Goal: Information Seeking & Learning: Check status

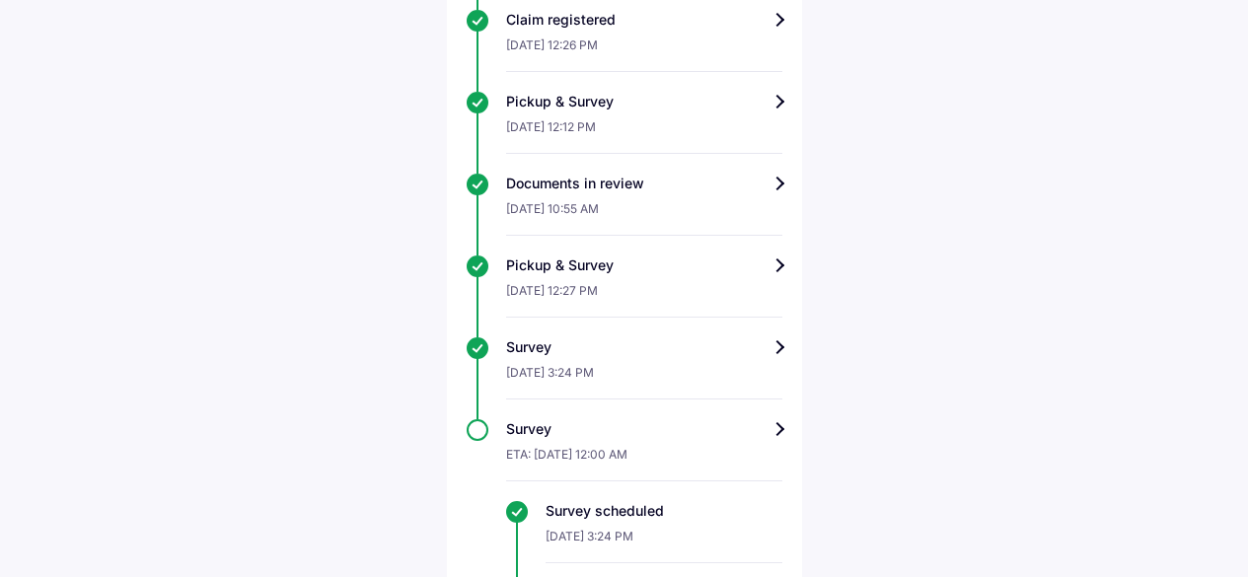
scroll to position [639, 0]
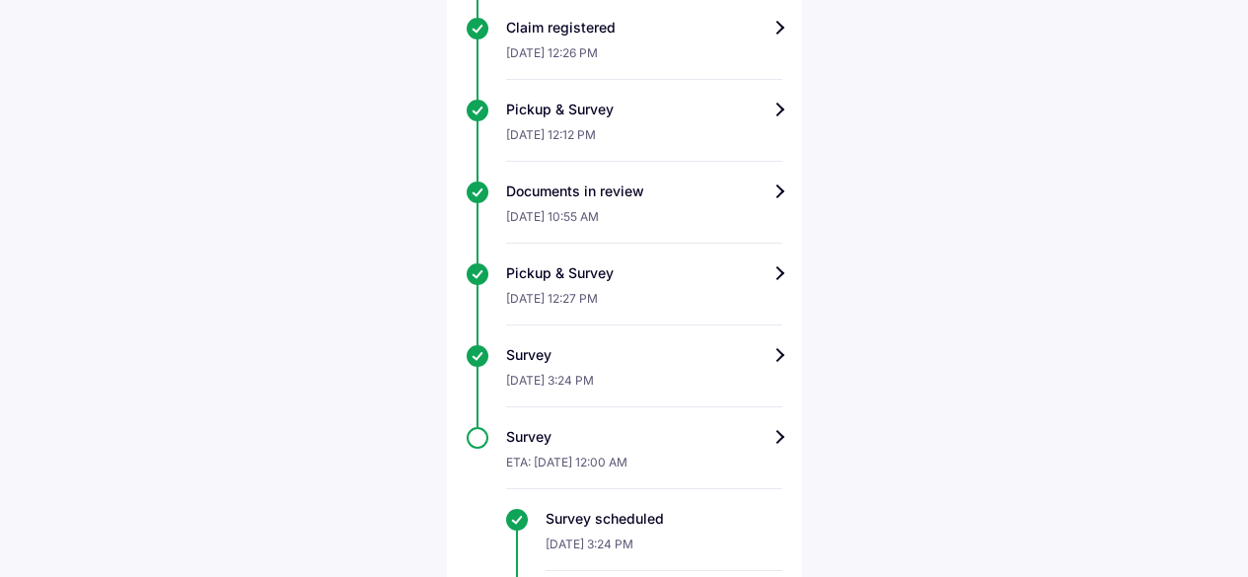
drag, startPoint x: 1262, startPoint y: 359, endPoint x: 1152, endPoint y: 386, distance: 112.7
click at [1152, 386] on div "Help Track claim for your Tata Nexon EV Claim info Survey scheduled Our team ha…" at bounding box center [624, 66] width 1248 height 1411
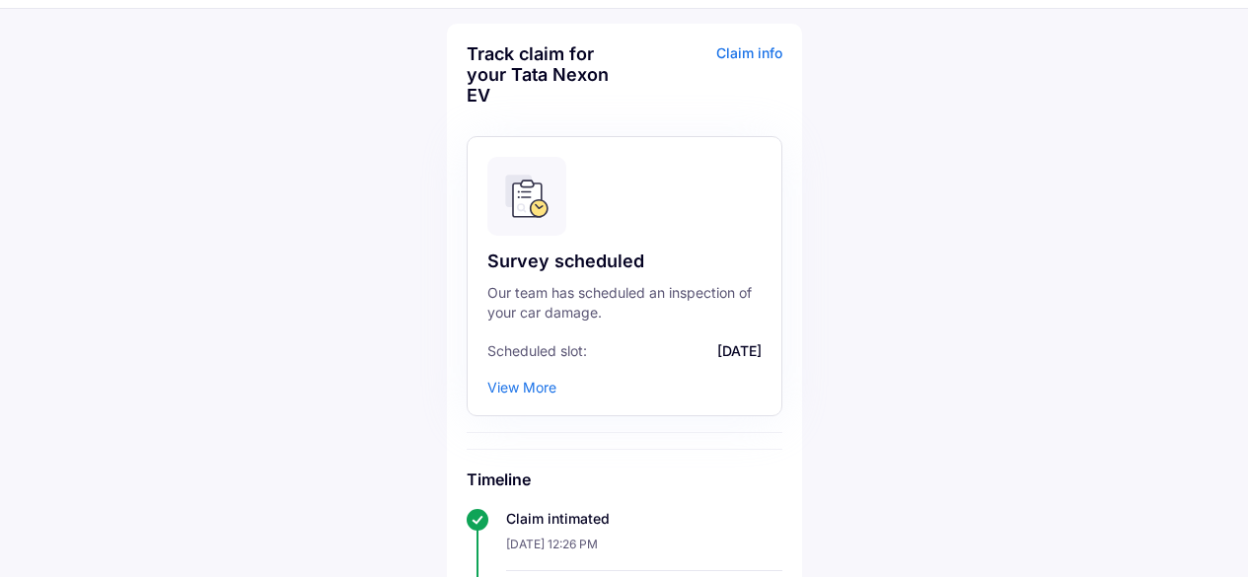
scroll to position [64, 0]
click at [521, 393] on div "View More" at bounding box center [521, 389] width 69 height 17
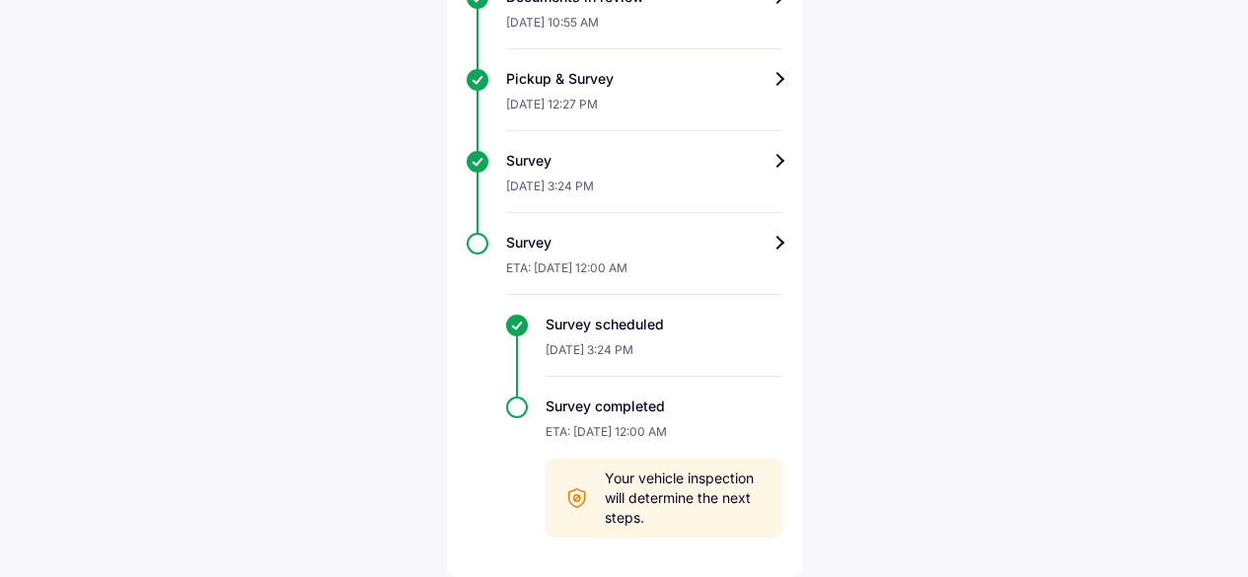
scroll to position [0, 0]
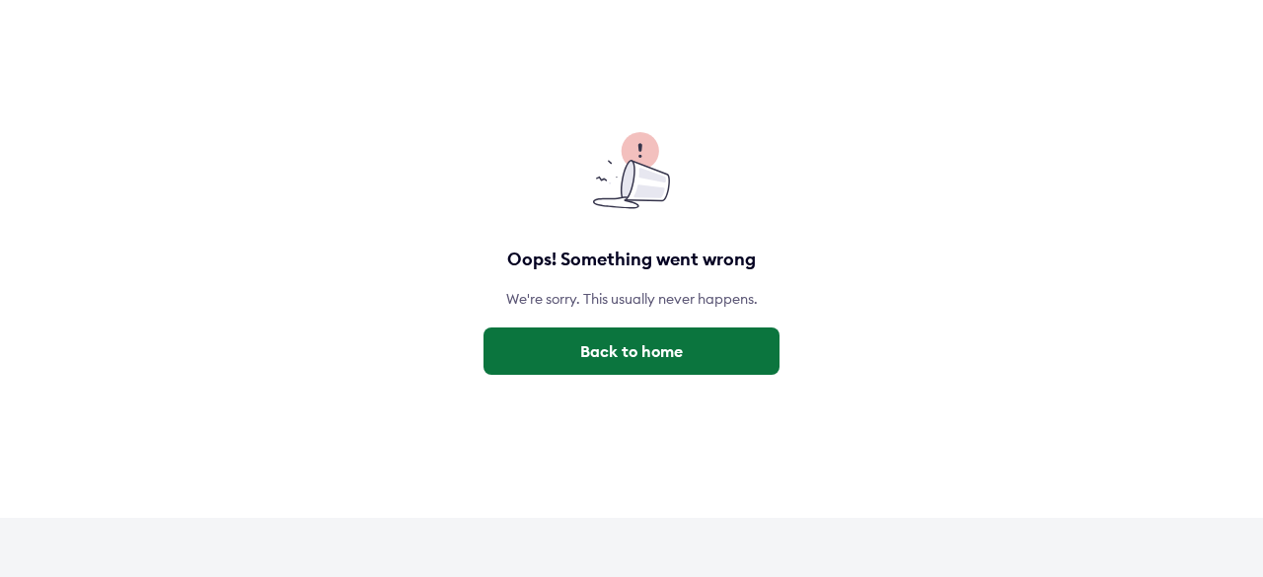
click at [677, 352] on button "Back to home" at bounding box center [631, 351] width 296 height 47
